Goal: Find specific page/section: Find specific page/section

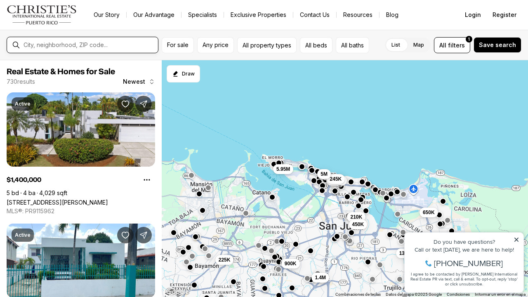
click at [94, 46] on input "text" at bounding box center [89, 44] width 131 height 7
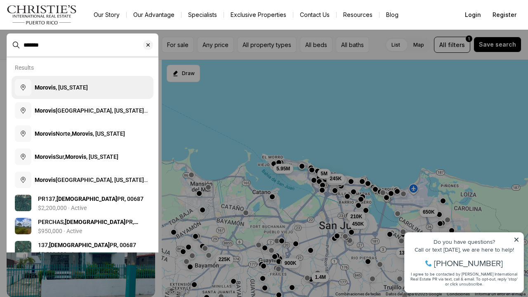
click at [85, 87] on span "Morovis , [US_STATE]" at bounding box center [61, 87] width 53 height 7
type input "**********"
